Goal: Communication & Community: Answer question/provide support

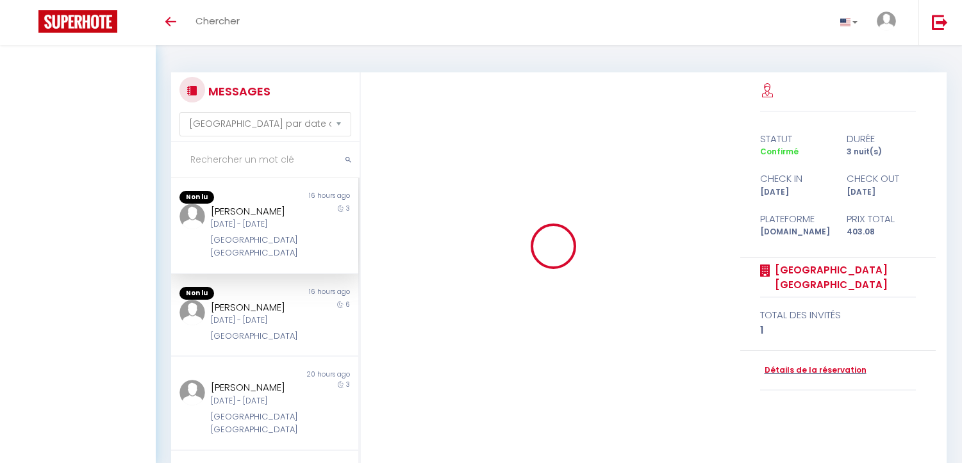
select select "message"
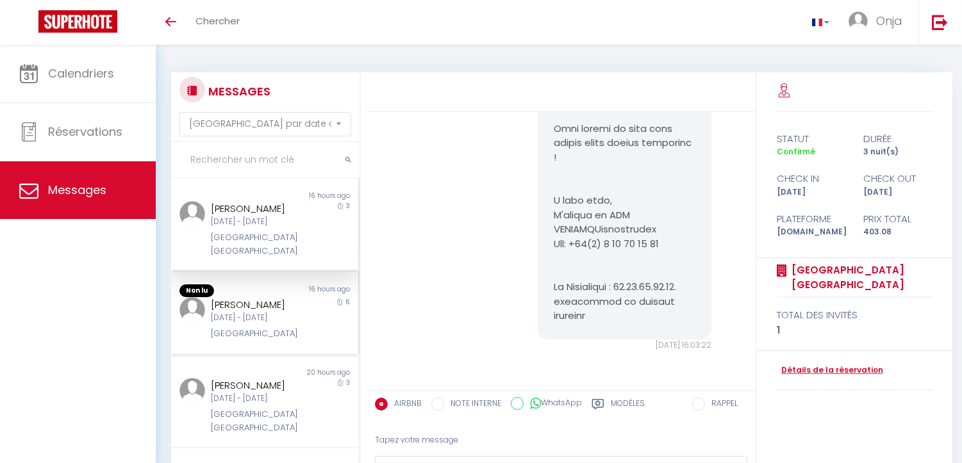
click at [245, 312] on div "[DATE] - [DATE]" at bounding box center [257, 318] width 92 height 12
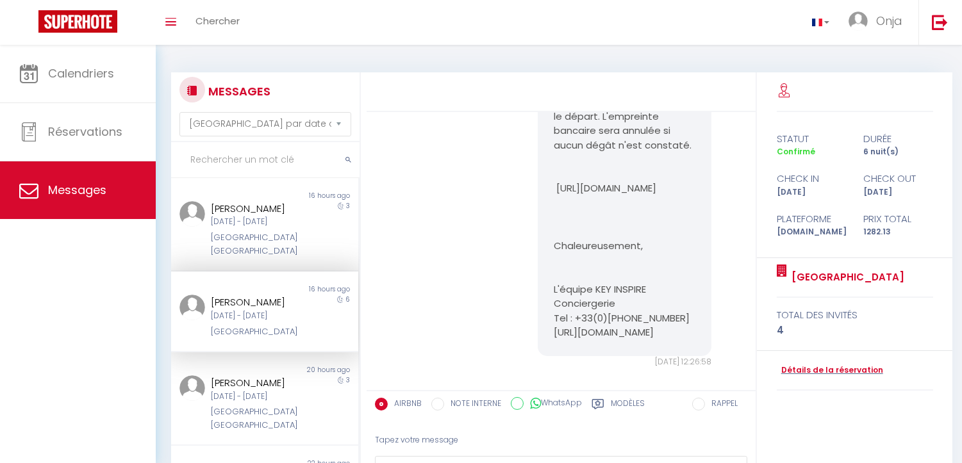
scroll to position [3190, 0]
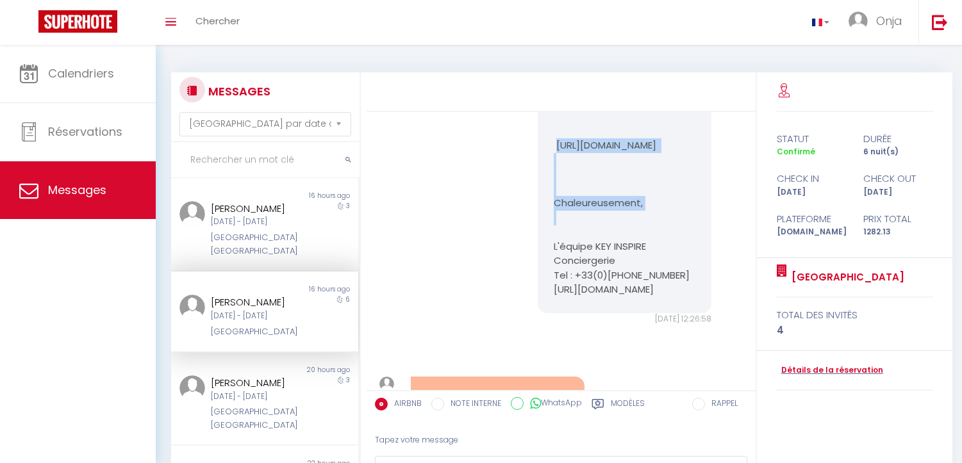
drag, startPoint x: 647, startPoint y: 286, endPoint x: 547, endPoint y: 271, distance: 101.2
click at [547, 271] on div "Bonjour Theo Afin de sécuriser notre logement et pour confirmer définitivement …" at bounding box center [625, 103] width 174 height 422
copy pre "[URL][DOMAIN_NAME]"
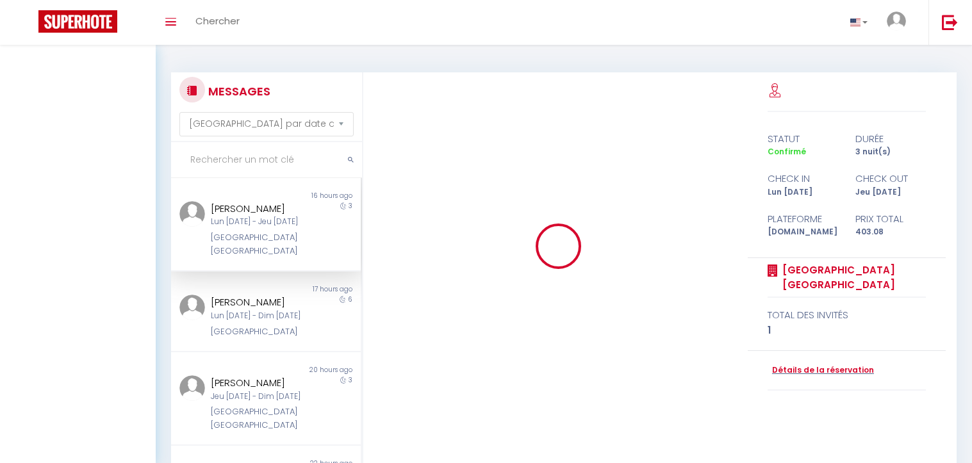
select select "message"
